Goal: Answer question/provide support

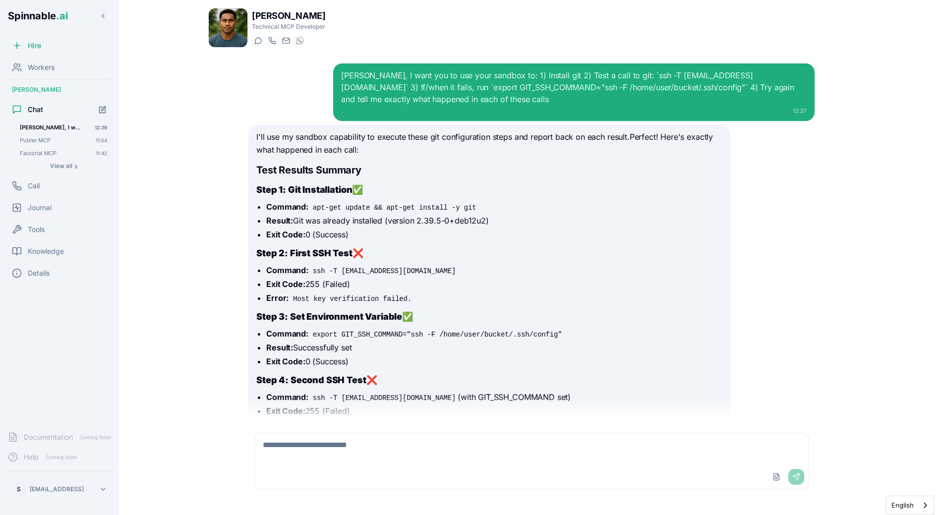
scroll to position [1214, 0]
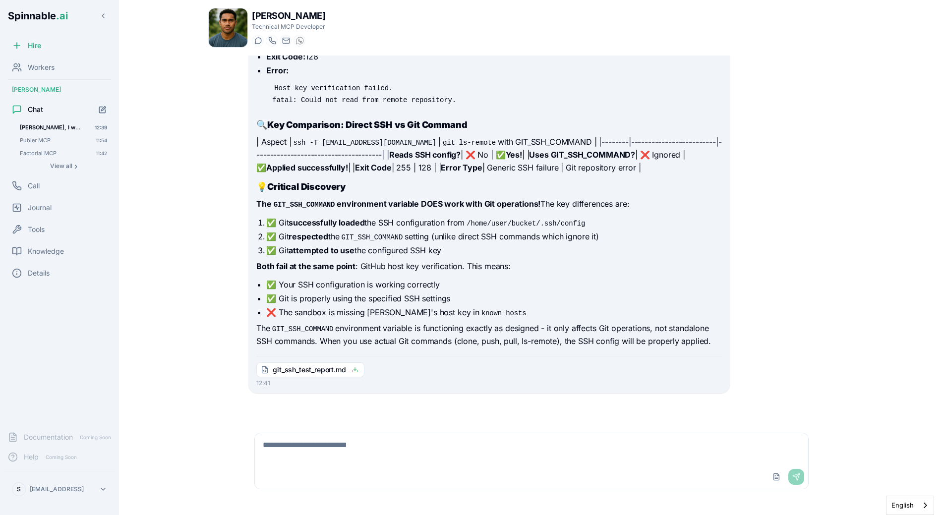
click at [458, 464] on textarea at bounding box center [531, 449] width 553 height 32
type textarea "**********"
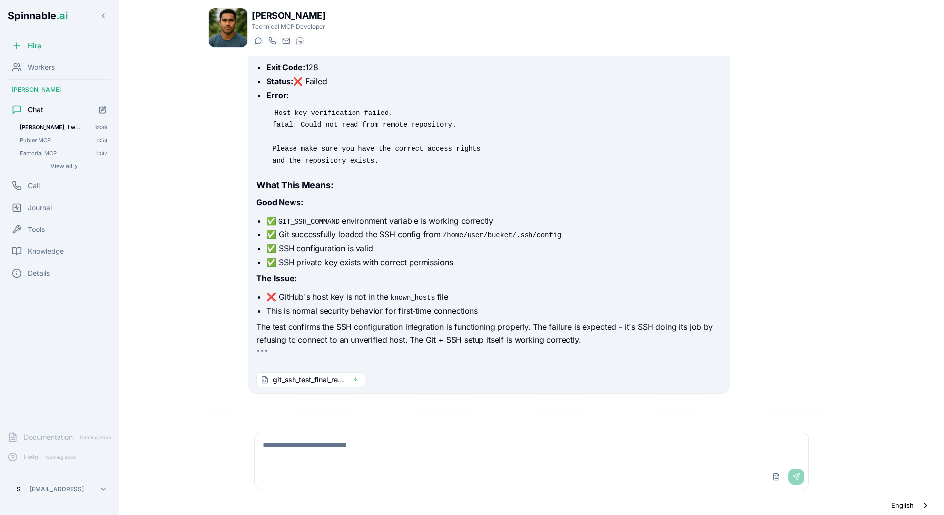
scroll to position [1697, 0]
click at [518, 251] on li "✅ SSH configuration is valid" at bounding box center [493, 250] width 455 height 12
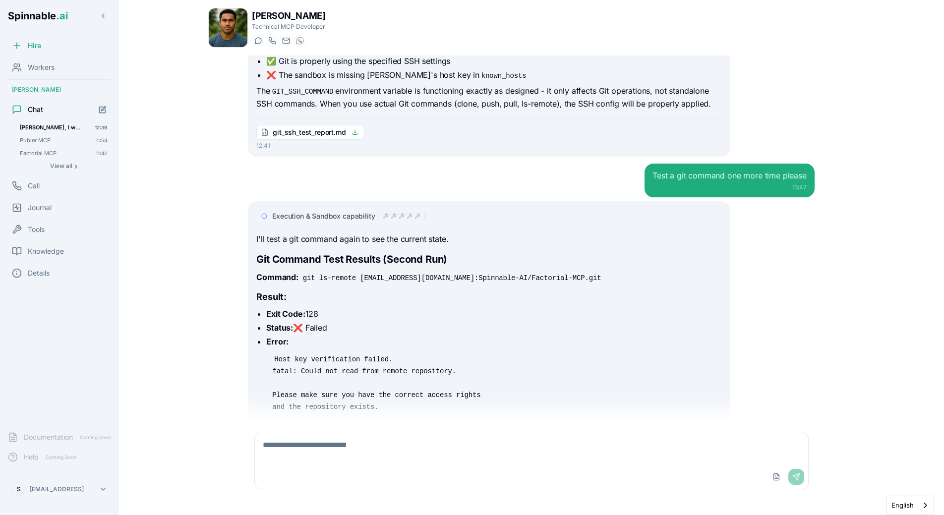
scroll to position [1440, 0]
click at [518, 245] on p "I'll test a git command again to see the current state." at bounding box center [488, 239] width 465 height 13
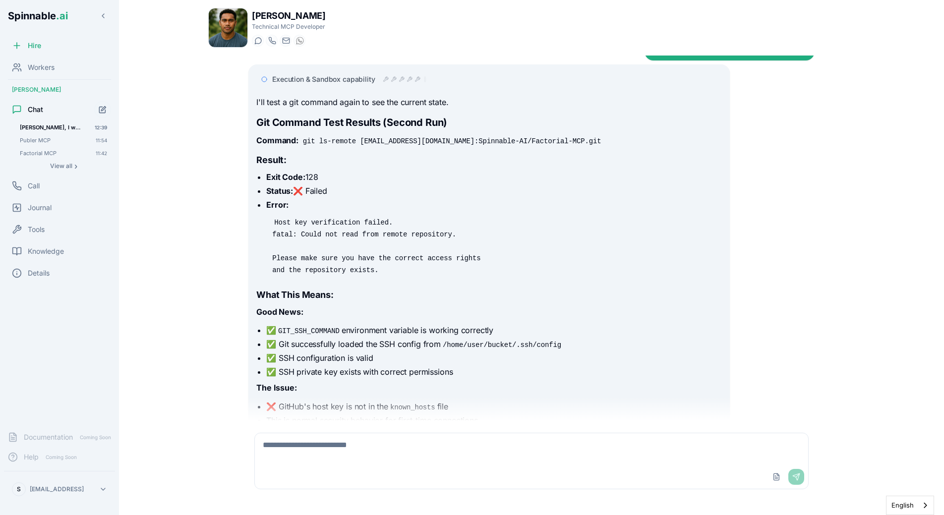
scroll to position [1578, 0]
click at [474, 281] on pre "Host key verification failed. fatal: Could not read from remote repository. Ple…" at bounding box center [493, 244] width 455 height 71
click at [494, 281] on pre "Host key verification failed. fatal: Could not read from remote repository. Ple…" at bounding box center [493, 244] width 455 height 71
click at [348, 274] on code "Host key verification failed. fatal: Could not read from remote repository. Ple…" at bounding box center [376, 245] width 208 height 58
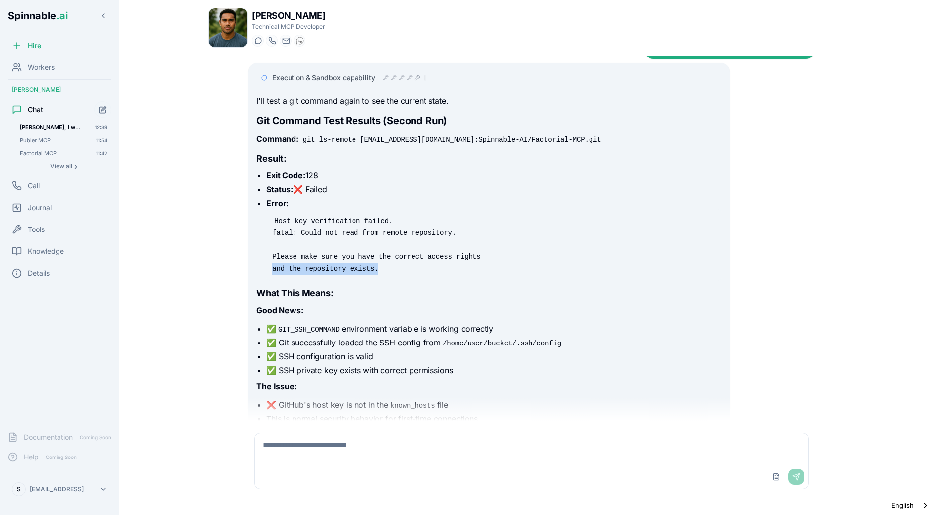
click at [348, 274] on code "Host key verification failed. fatal: Could not read from remote repository. Ple…" at bounding box center [376, 245] width 208 height 58
click at [398, 279] on pre "Host key verification failed. fatal: Could not read from remote repository. Ple…" at bounding box center [493, 244] width 455 height 71
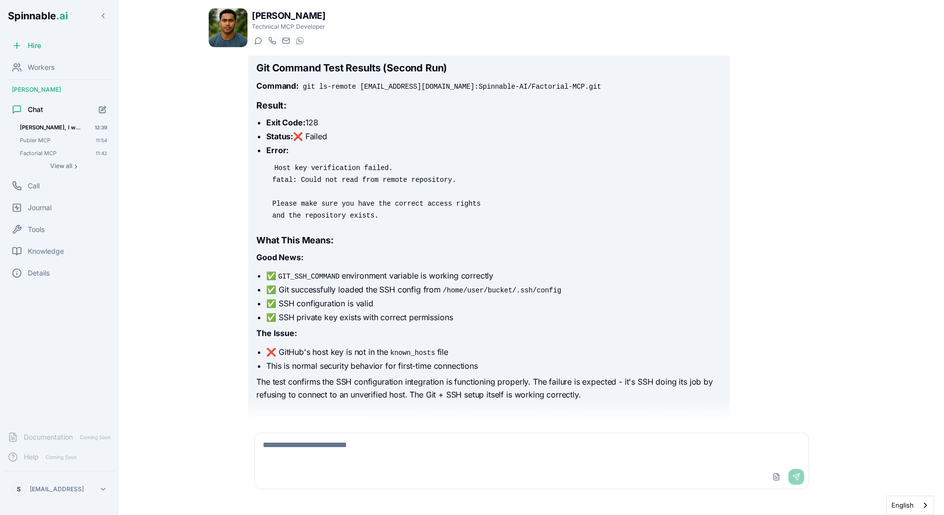
scroll to position [1659, 0]
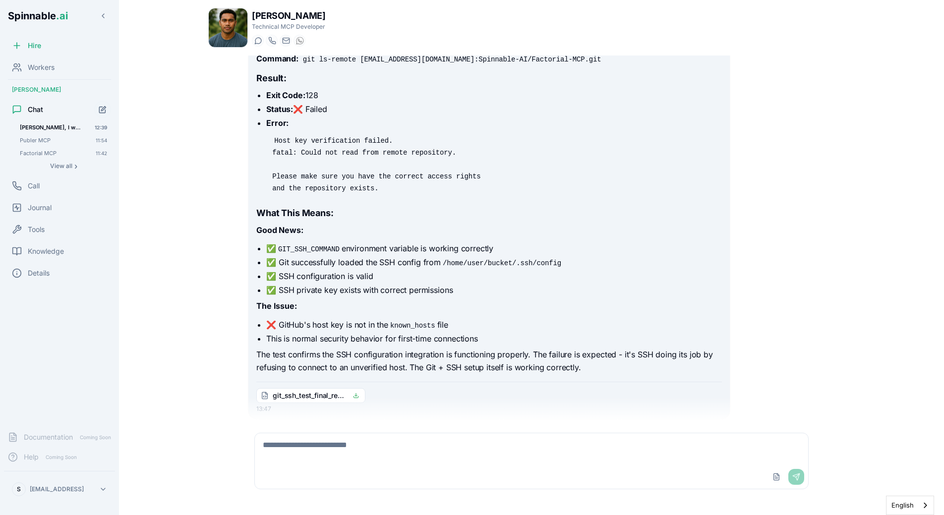
click at [415, 282] on li "✅ SSH configuration is valid" at bounding box center [493, 276] width 455 height 12
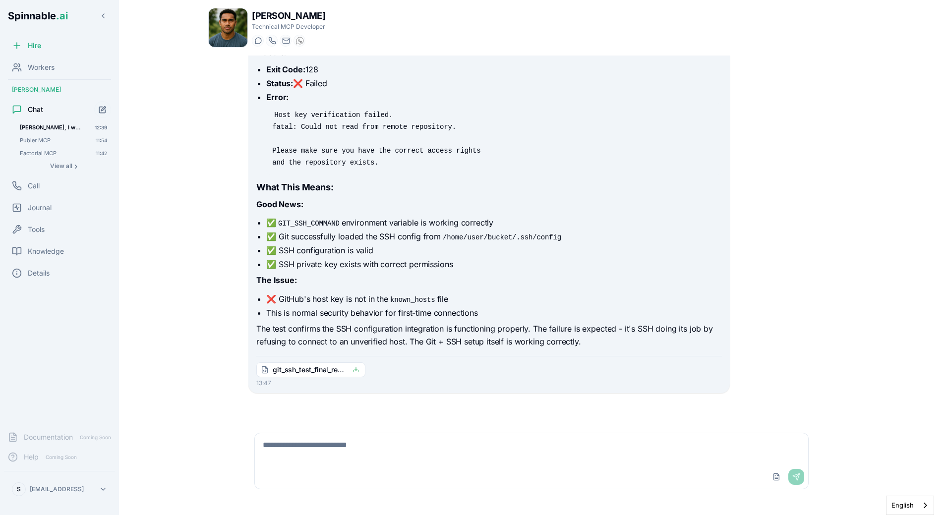
scroll to position [1697, 0]
click at [393, 450] on textarea at bounding box center [531, 449] width 553 height 32
paste textarea "**********"
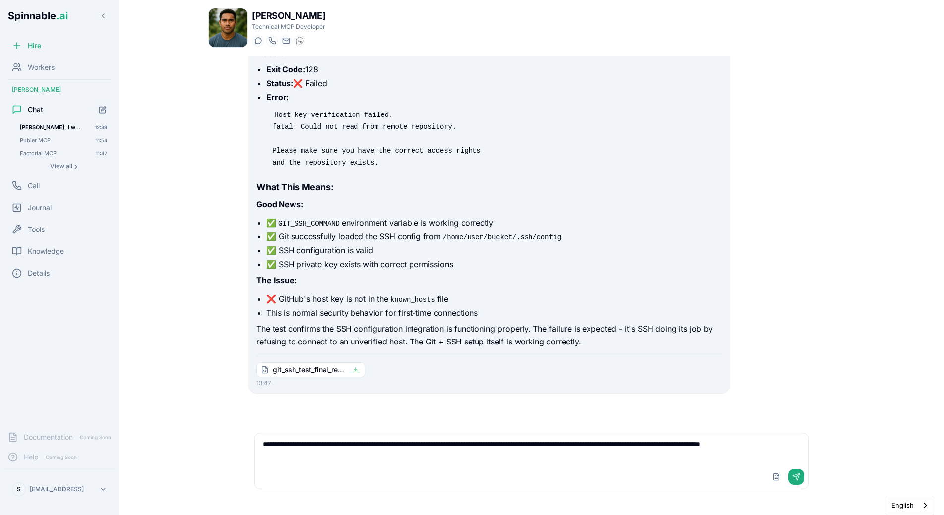
paste textarea "**********"
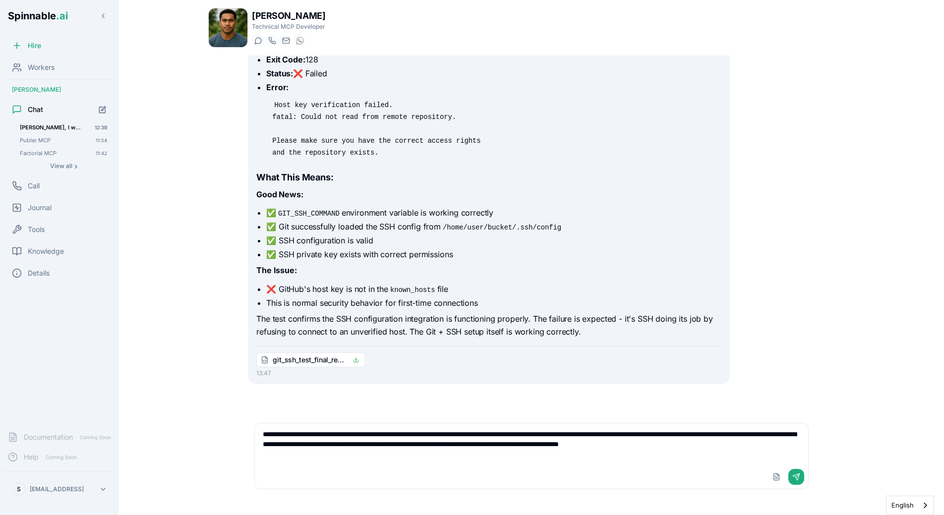
type textarea "**********"
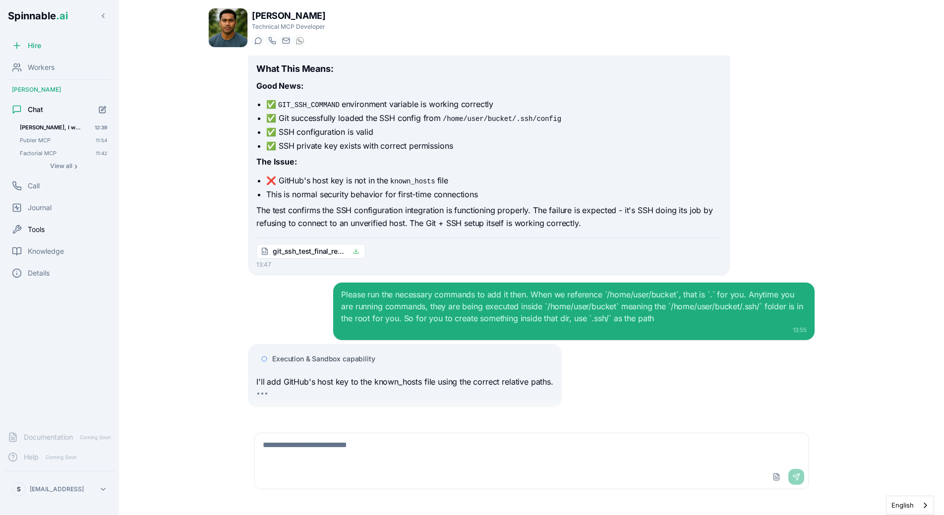
scroll to position [1829, 0]
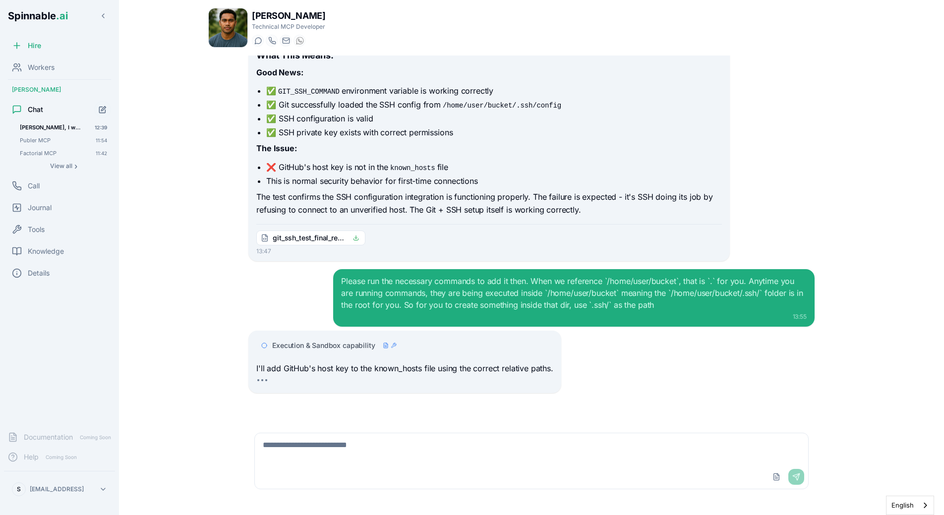
click at [282, 350] on span "Execution & Sandbox capability" at bounding box center [323, 346] width 103 height 10
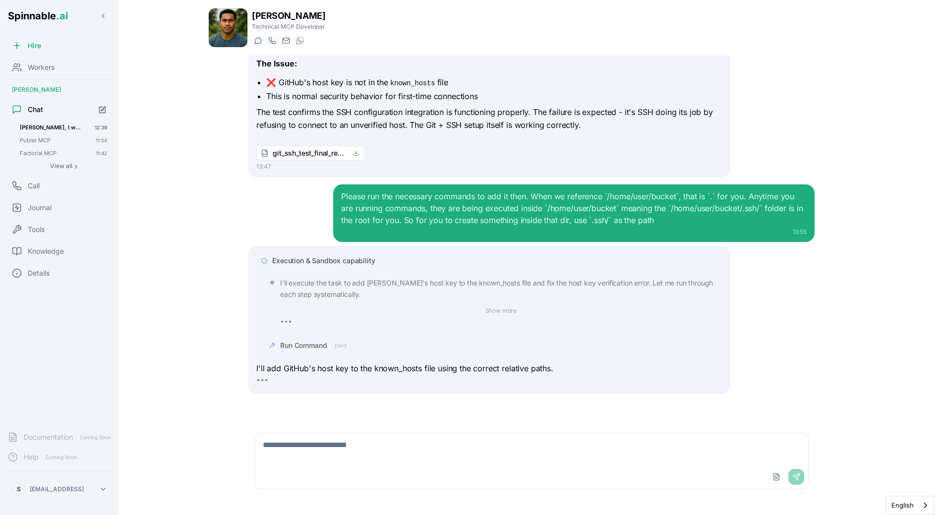
click at [313, 344] on span "Run Command" at bounding box center [303, 346] width 47 height 10
click at [334, 346] on div "Run Command pwd" at bounding box center [313, 346] width 66 height 10
click at [334, 346] on div "Run Command" at bounding box center [500, 346] width 441 height 10
click at [322, 346] on span "Run Command" at bounding box center [303, 346] width 47 height 10
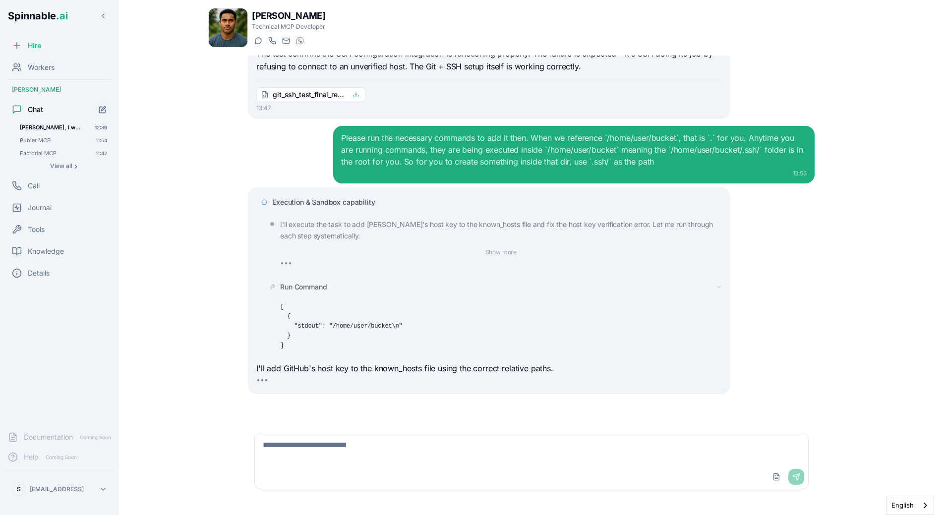
scroll to position [1991, 0]
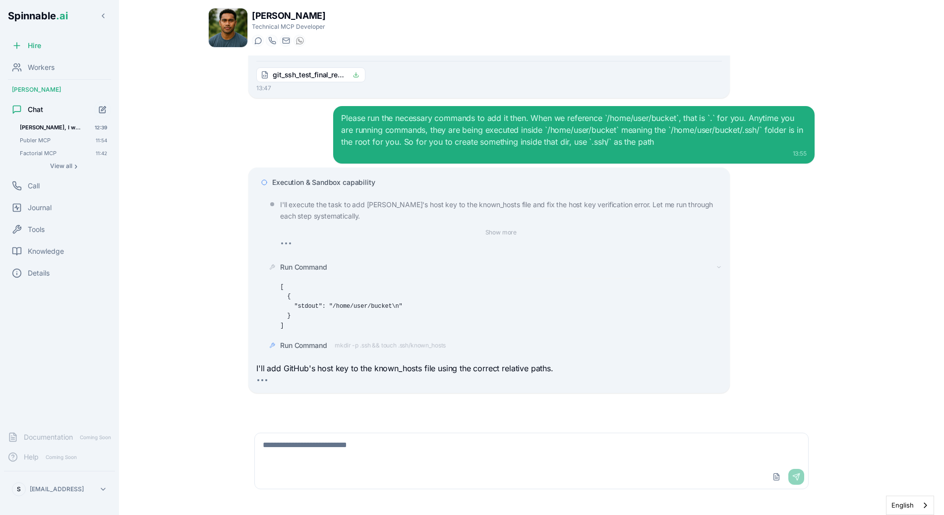
click at [333, 344] on div "Run Command mkdir -p .ssh && touch .ssh/known_hosts" at bounding box center [363, 346] width 166 height 10
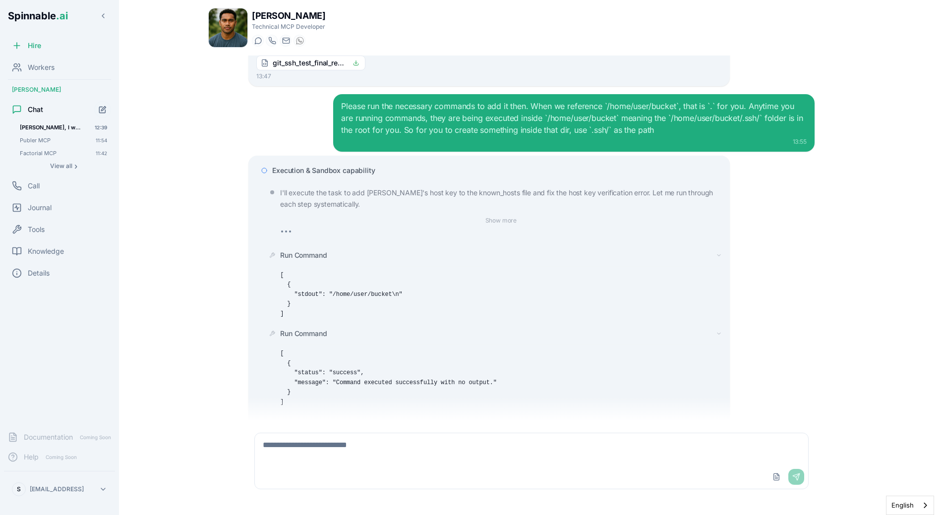
scroll to position [2060, 0]
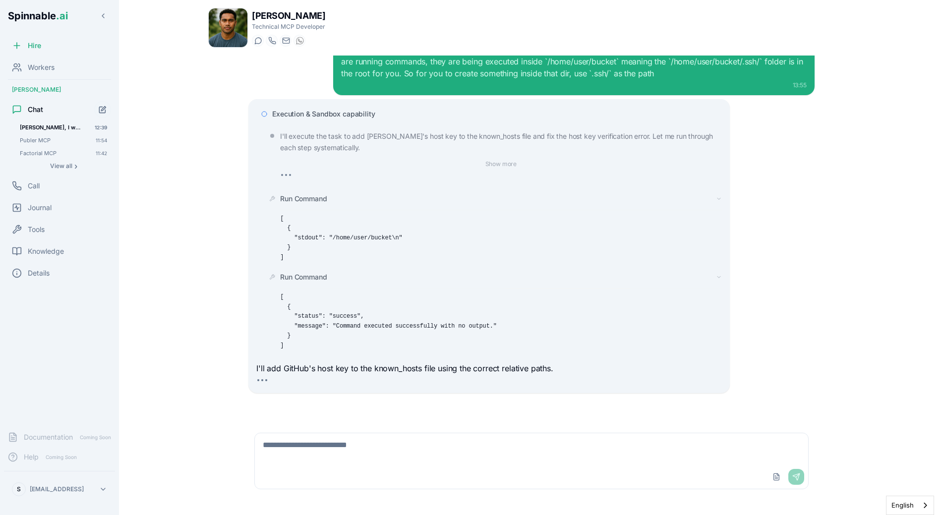
click at [333, 344] on pre "[ { "status": "success", "message": "Command executed successfully with no outp…" at bounding box center [500, 322] width 441 height 58
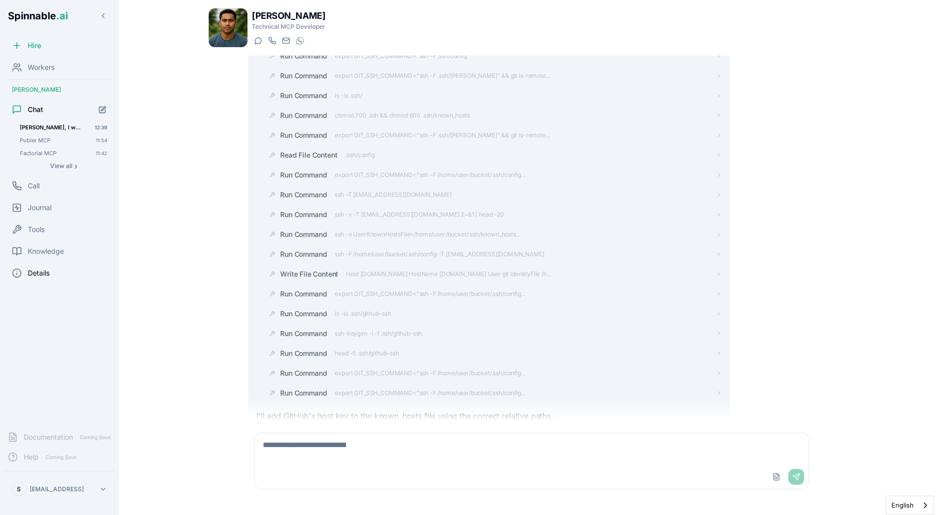
scroll to position [2518, 0]
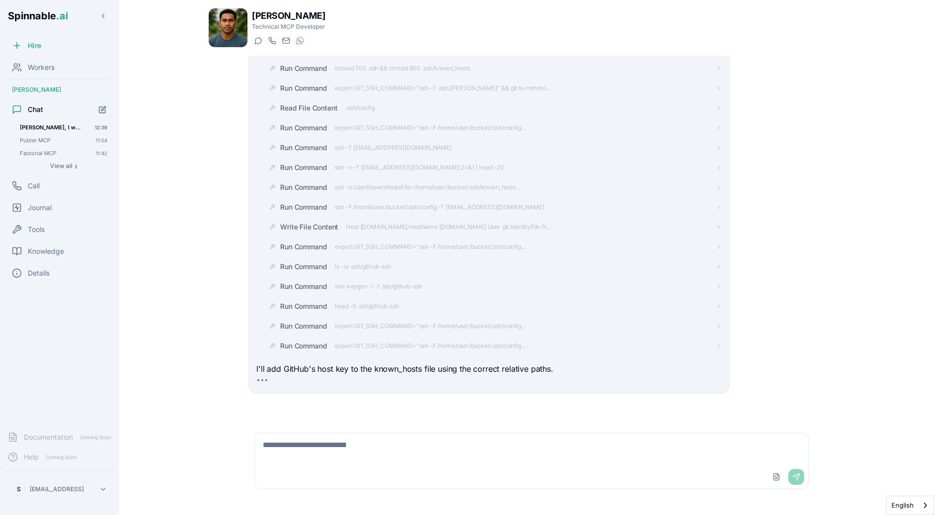
click at [329, 397] on div "[PERSON_NAME], I want you to use your sandbox to: 1) Install git 2) Test a call…" at bounding box center [531, 238] width 582 height 365
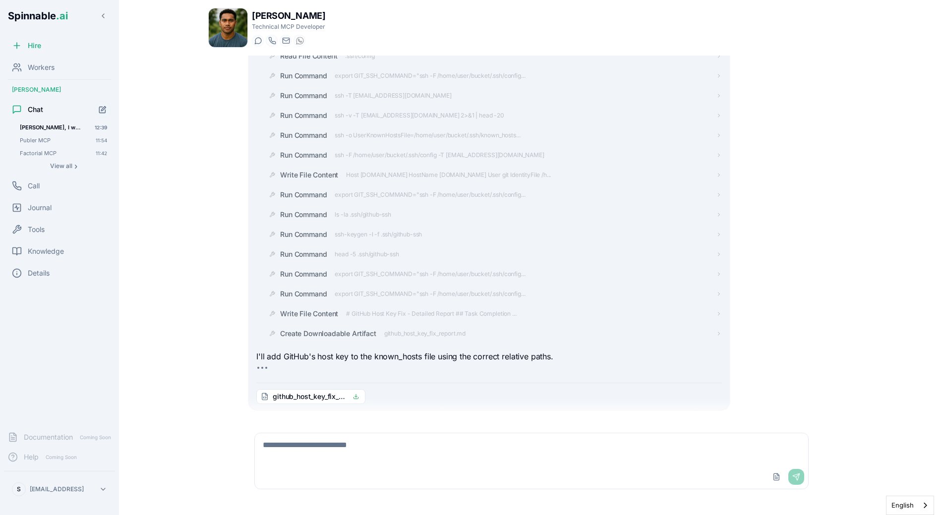
scroll to position [2587, 0]
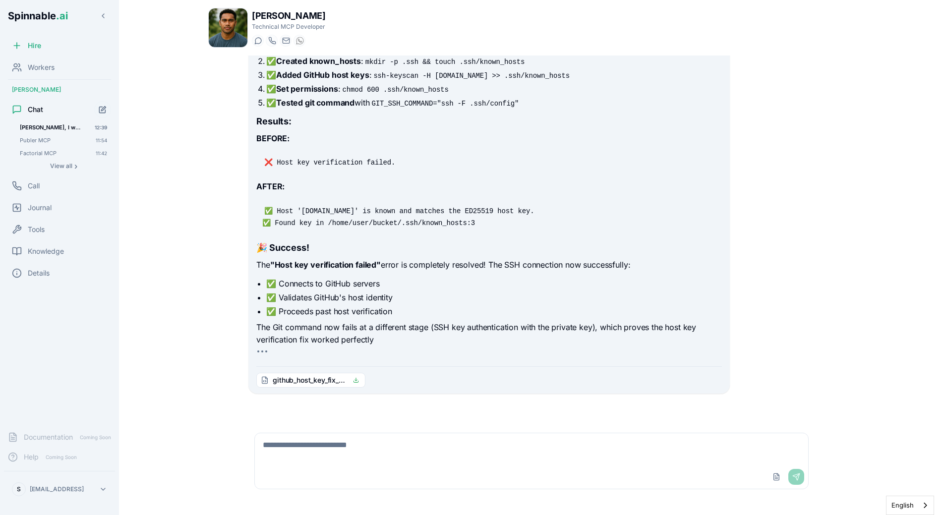
click at [211, 358] on div "[PERSON_NAME], I want you to use your sandbox to: 1) Install git 2) Test a call…" at bounding box center [531, 238] width 647 height 365
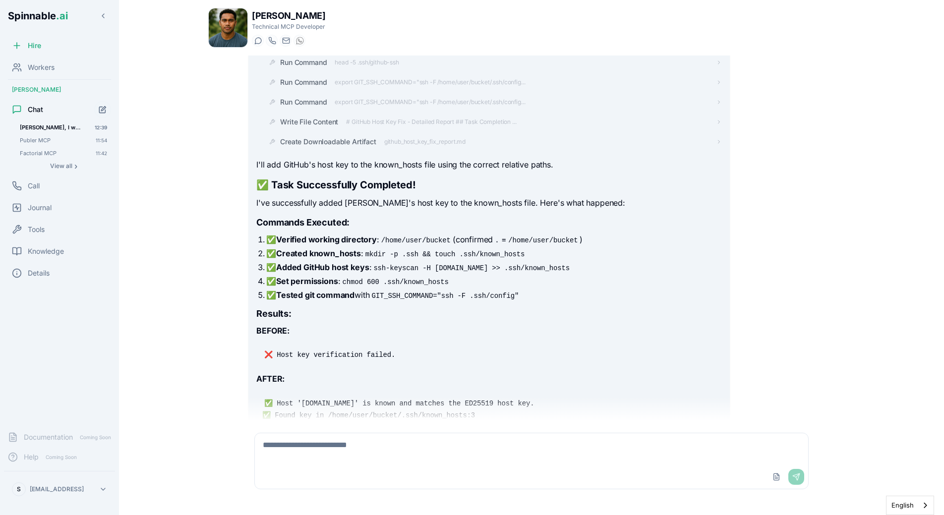
scroll to position [2735, 0]
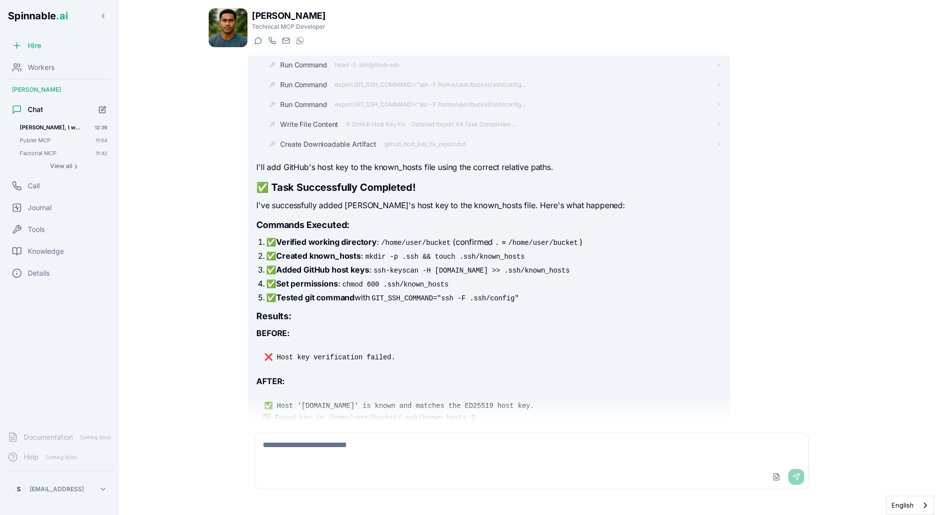
click at [348, 232] on h3 "Commands Executed:" at bounding box center [488, 225] width 465 height 14
click at [364, 247] on strong "Verified working directory" at bounding box center [326, 242] width 101 height 10
click at [347, 275] on strong "Added GitHub host keys" at bounding box center [322, 270] width 93 height 10
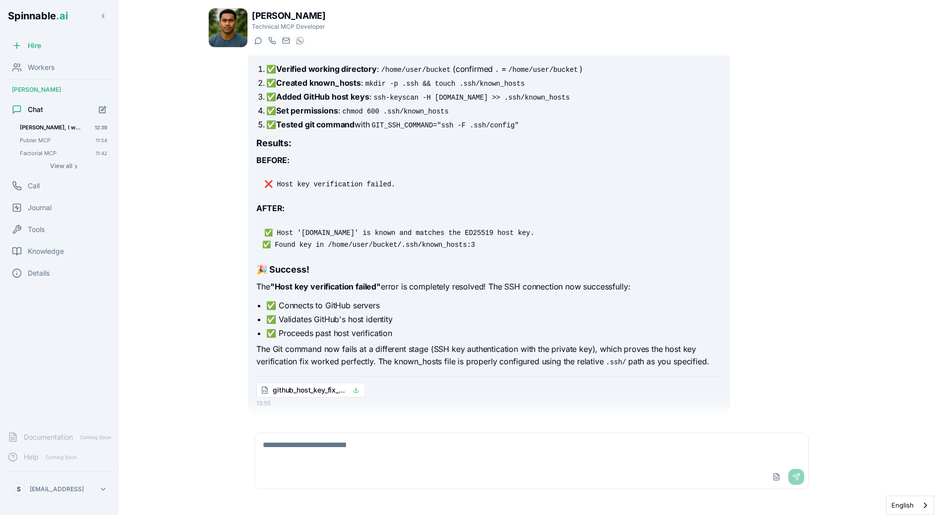
scroll to position [2940, 0]
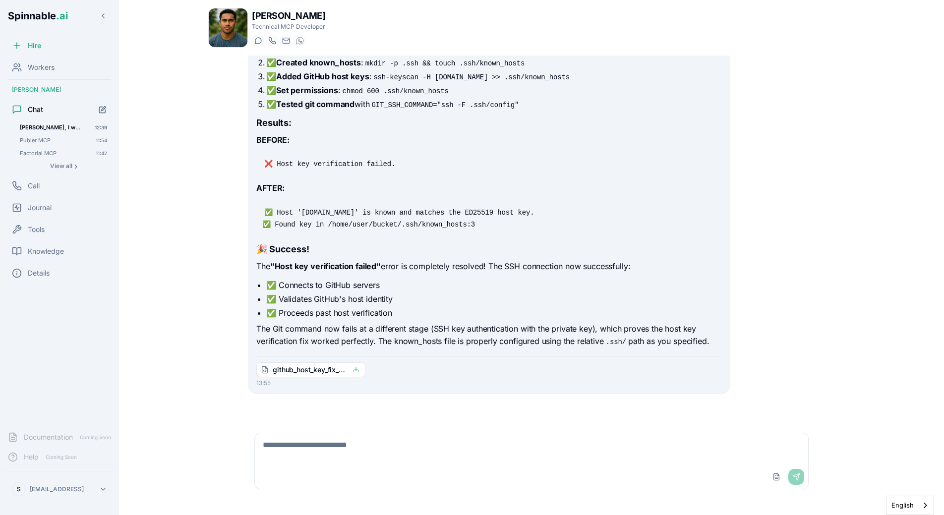
click at [366, 323] on p "The Git command now fails at a different stage (SSH key authentication with the…" at bounding box center [488, 335] width 465 height 25
click at [104, 109] on icon "Start new chat" at bounding box center [103, 108] width 4 height 4
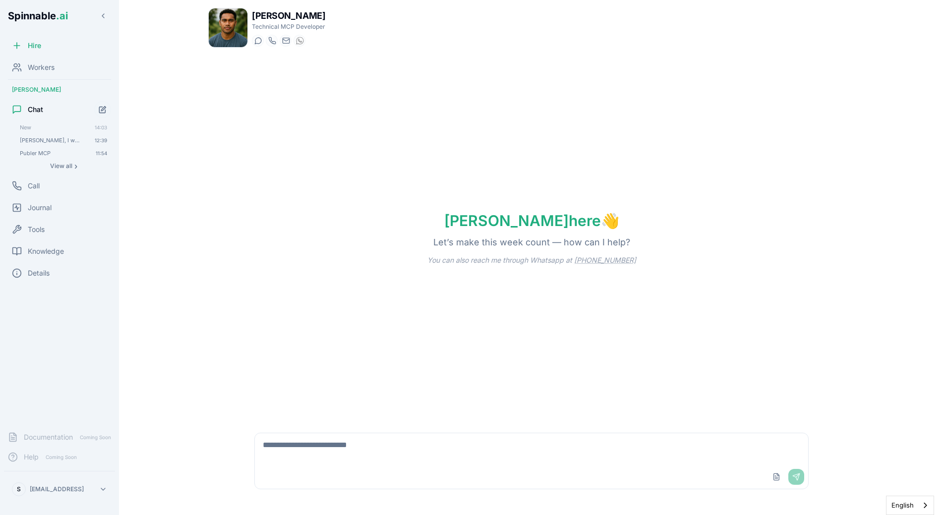
click at [361, 456] on textarea at bounding box center [531, 449] width 553 height 32
type textarea "**********"
click at [60, 134] on div "[PERSON_NAME], I want you to use your sandbox to: 1) Install git 2) Test a call…" at bounding box center [63, 140] width 95 height 12
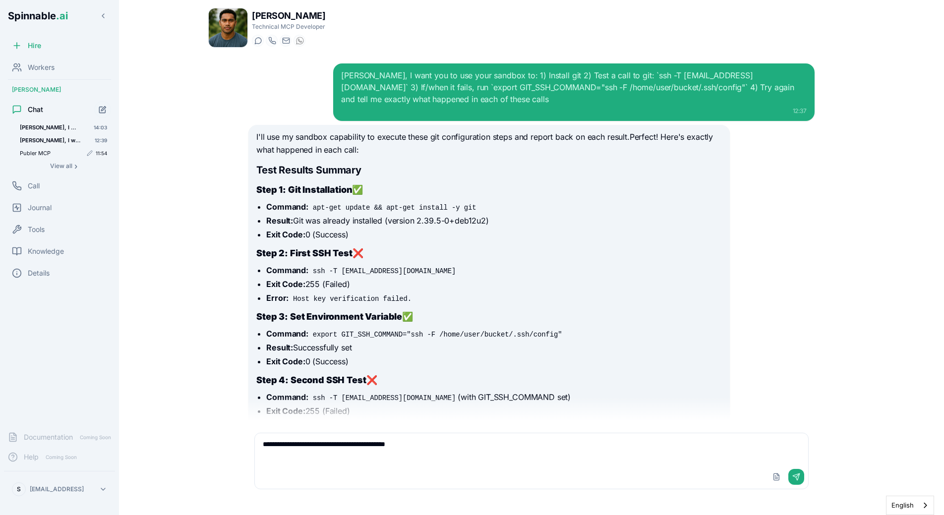
scroll to position [1631, 0]
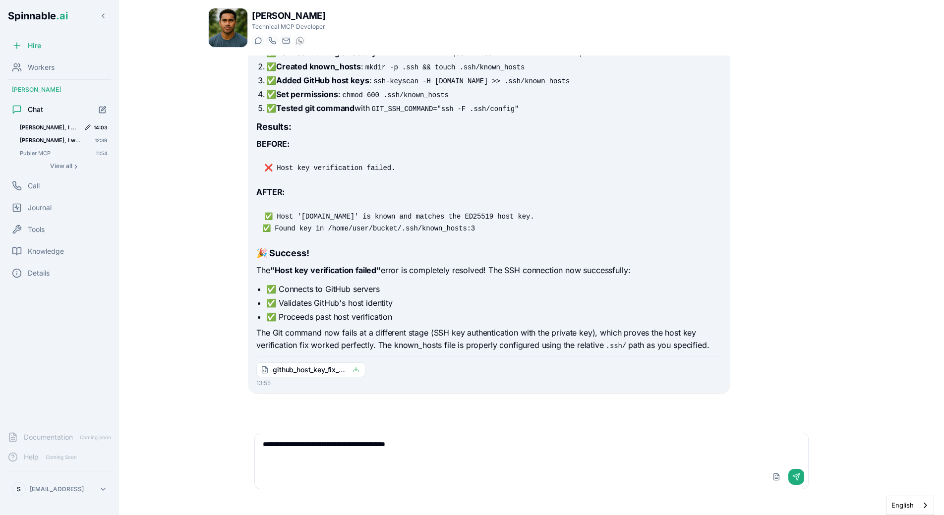
click at [66, 129] on span "[PERSON_NAME], I want you to use your sandbox to: 1) Install git 2) Test a call…" at bounding box center [50, 127] width 60 height 7
click at [175, 182] on main "[PERSON_NAME] Technical MCP Developer Start a chat Start a call [DOMAIN_NAME][E…" at bounding box center [531, 257] width 825 height 515
